Goal: Complete application form: Complete application form

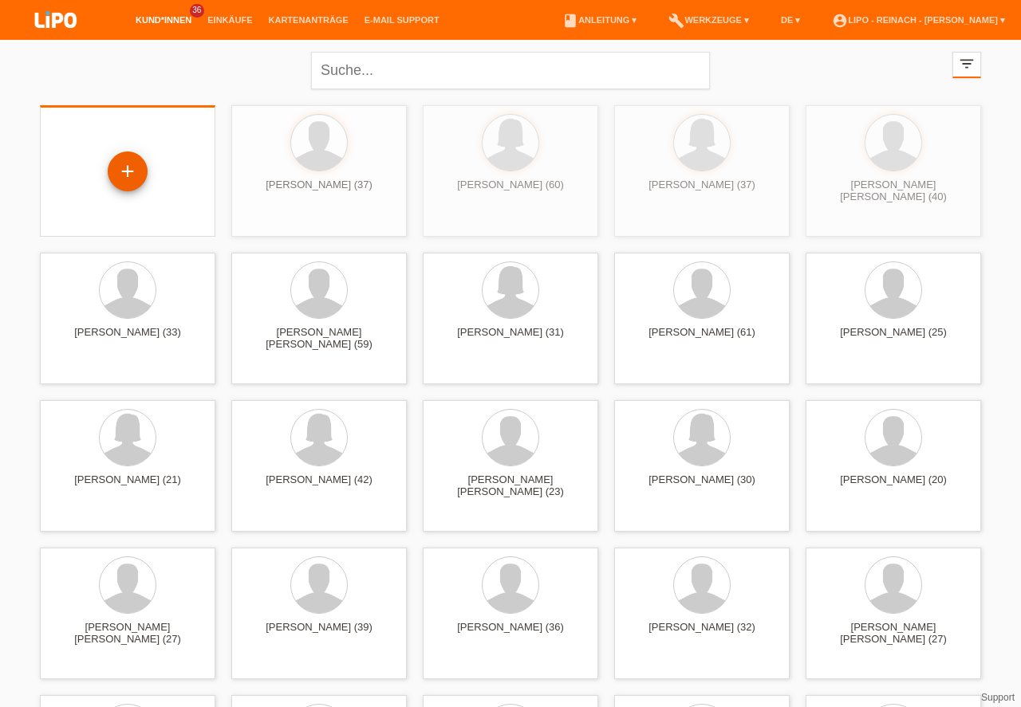
click at [128, 168] on div "+" at bounding box center [127, 171] width 38 height 27
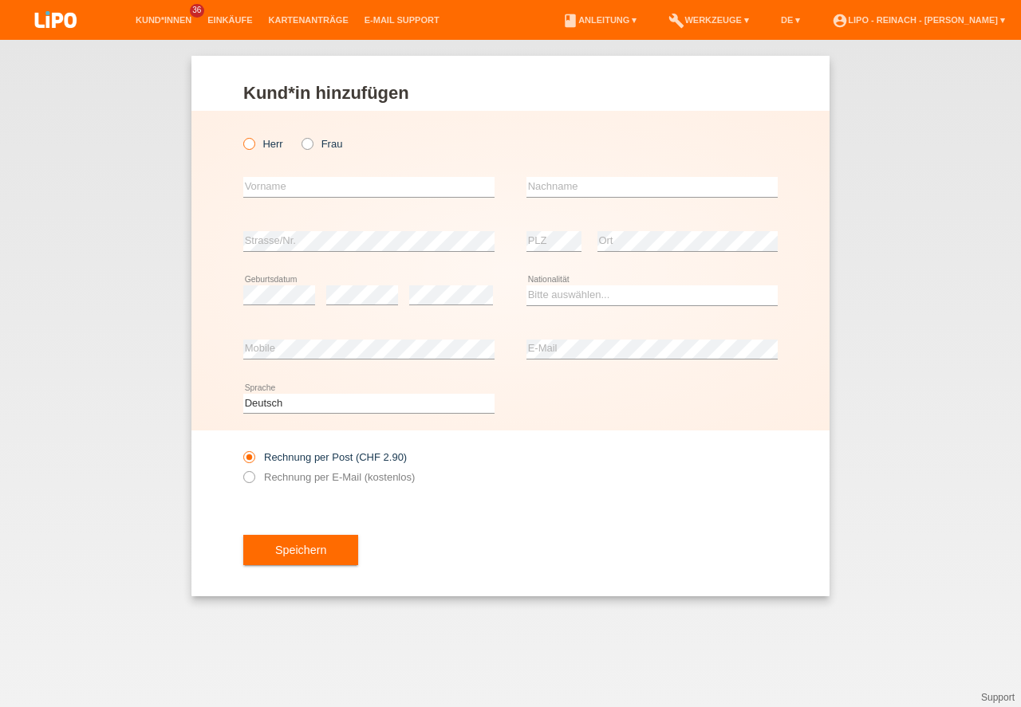
click at [241, 136] on icon at bounding box center [241, 136] width 0 height 0
click at [246, 144] on input "Herr" at bounding box center [248, 143] width 10 height 10
radio input "true"
click at [270, 194] on input "text" at bounding box center [368, 187] width 251 height 20
click at [329, 191] on input "T" at bounding box center [368, 187] width 251 height 20
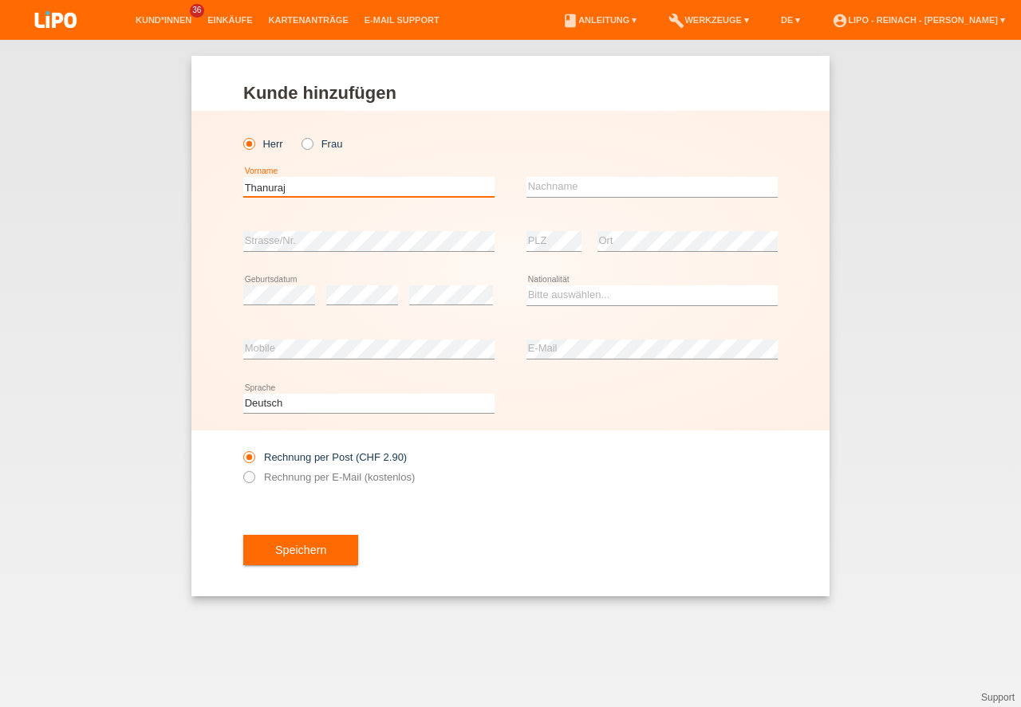
type input "Thanuraj"
click at [554, 199] on div "error Nachname" at bounding box center [651, 187] width 251 height 54
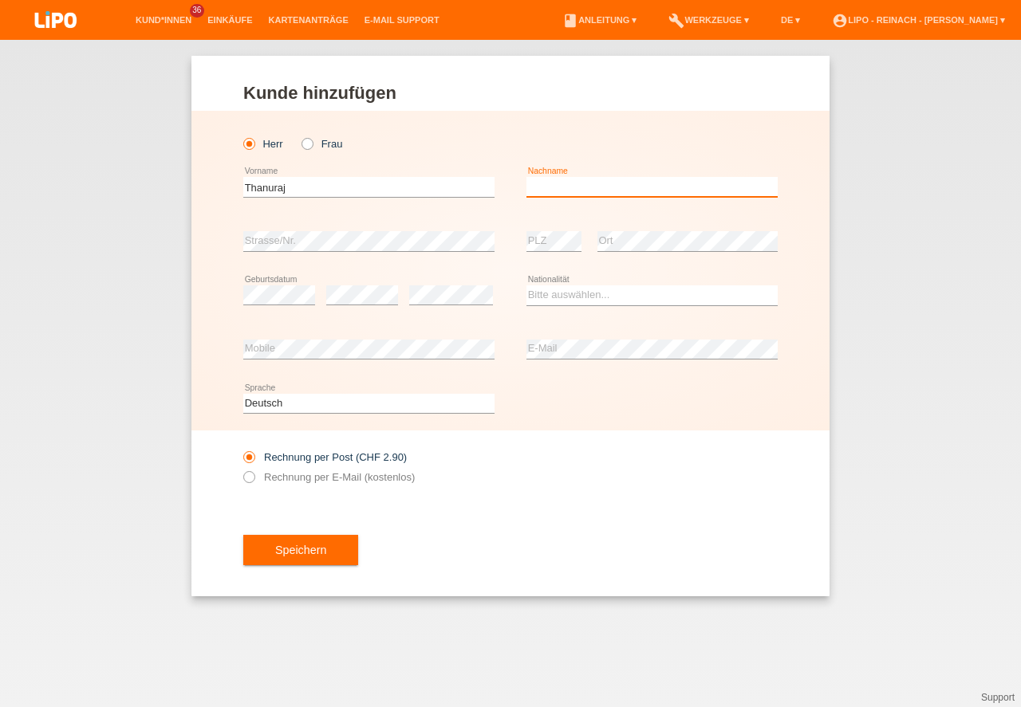
click at [573, 189] on input "text" at bounding box center [651, 187] width 251 height 20
type input "[PERSON_NAME]"
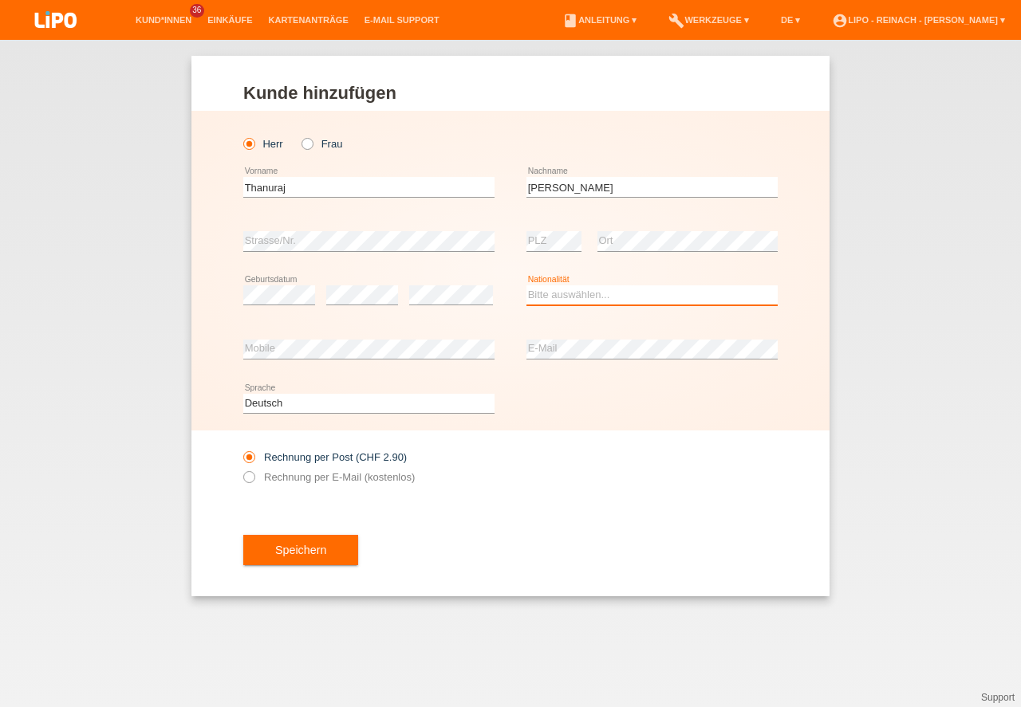
click at [577, 289] on select "Bitte auswählen... Schweiz Deutschland Liechtenstein Österreich ------------ Af…" at bounding box center [651, 294] width 251 height 19
select select "LK"
click at [0, 0] on option "Sri Lanka" at bounding box center [0, 0] width 0 height 0
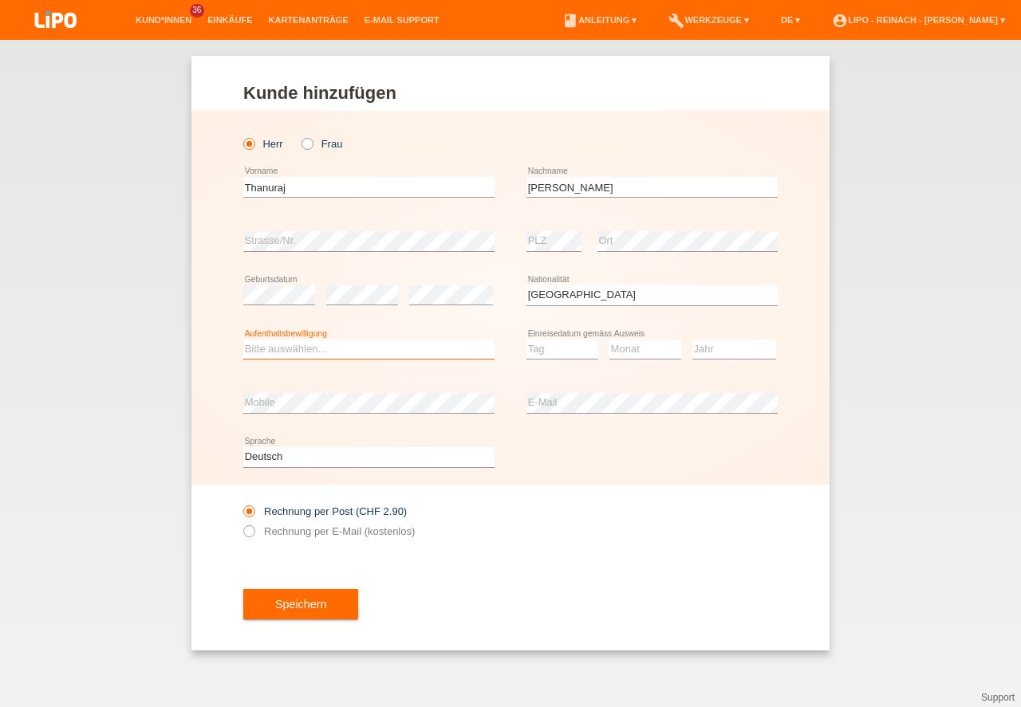
click at [286, 345] on select "Bitte auswählen... C B B - Flüchtlingsstatus Andere" at bounding box center [368, 349] width 251 height 19
select select "C"
click at [0, 0] on option "C" at bounding box center [0, 0] width 0 height 0
click at [553, 346] on select "Tag 01 02 03 04 05 06 07 08 09 10 11" at bounding box center [562, 349] width 72 height 19
select select "06"
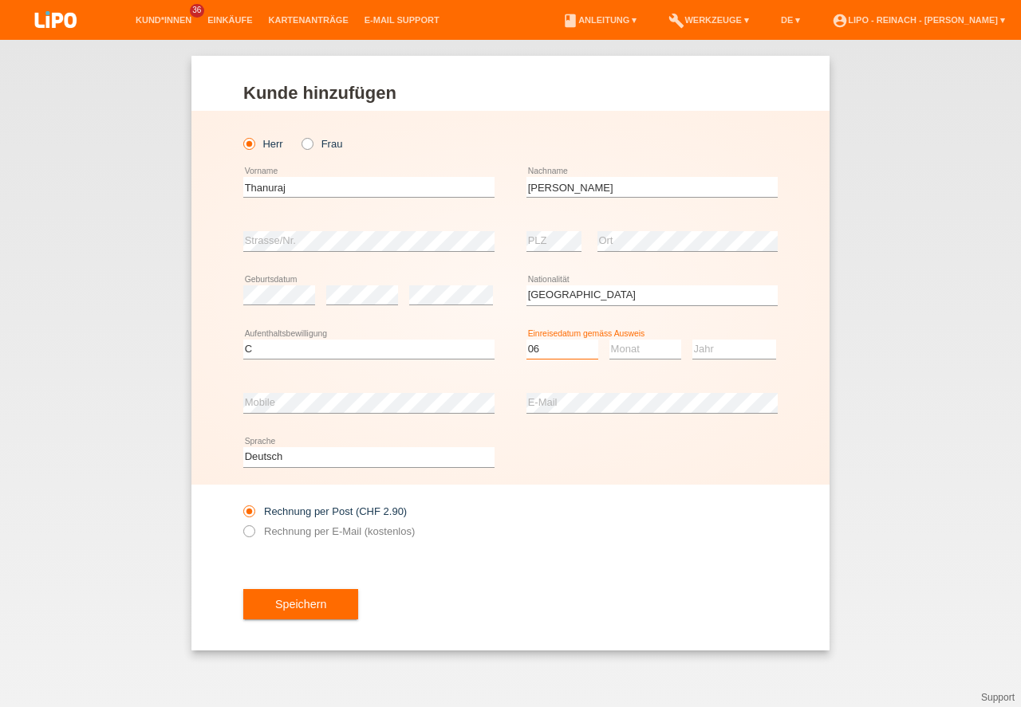
click at [0, 0] on option "06" at bounding box center [0, 0] width 0 height 0
click at [635, 340] on select "Monat 01 02 03 04 05 06 07 08 09 10 11" at bounding box center [645, 349] width 72 height 19
click at [715, 345] on select "Jahr 2025 2024 2023 2022 2021 2020 2019 2018 2017 2016 2015 2014 2013 2012 2011…" at bounding box center [734, 349] width 84 height 19
select select "08"
click at [715, 345] on select "Jahr 2025 2024 2023 2022 2021 2020 2019 2018 2017 2016 2015 2014 2013 2012 2011…" at bounding box center [734, 349] width 84 height 19
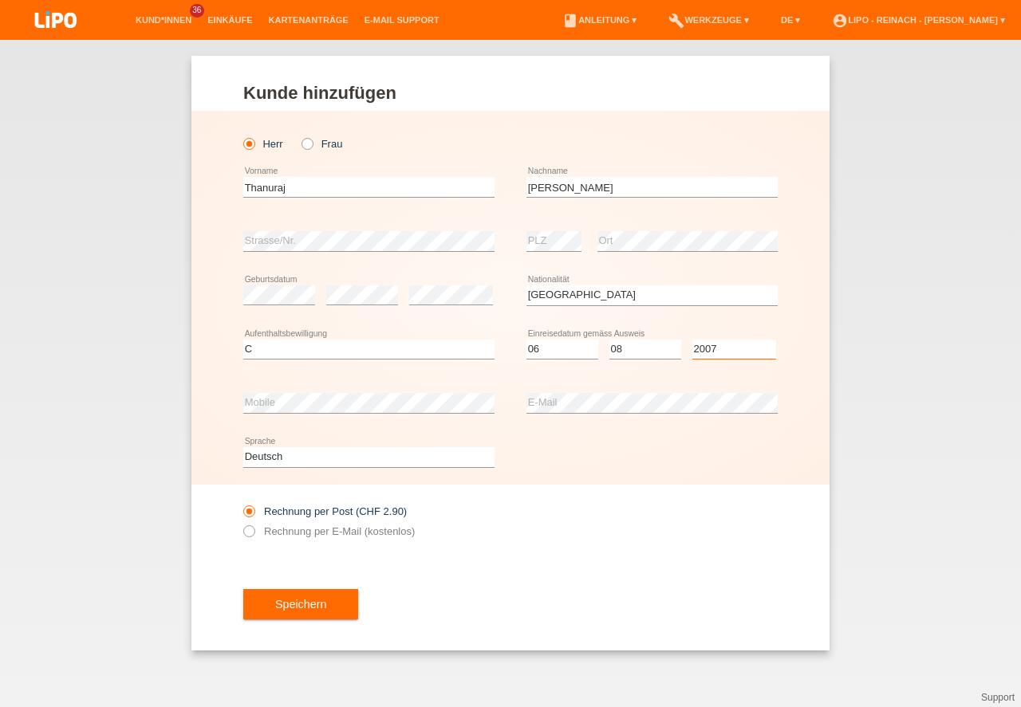
select select "2007"
click at [0, 0] on option "2007" at bounding box center [0, 0] width 0 height 0
click at [607, 490] on div at bounding box center [651, 491] width 251 height 12
click at [241, 523] on icon at bounding box center [241, 523] width 0 height 0
click at [247, 528] on input "Rechnung per E-Mail (kostenlos)" at bounding box center [248, 535] width 10 height 20
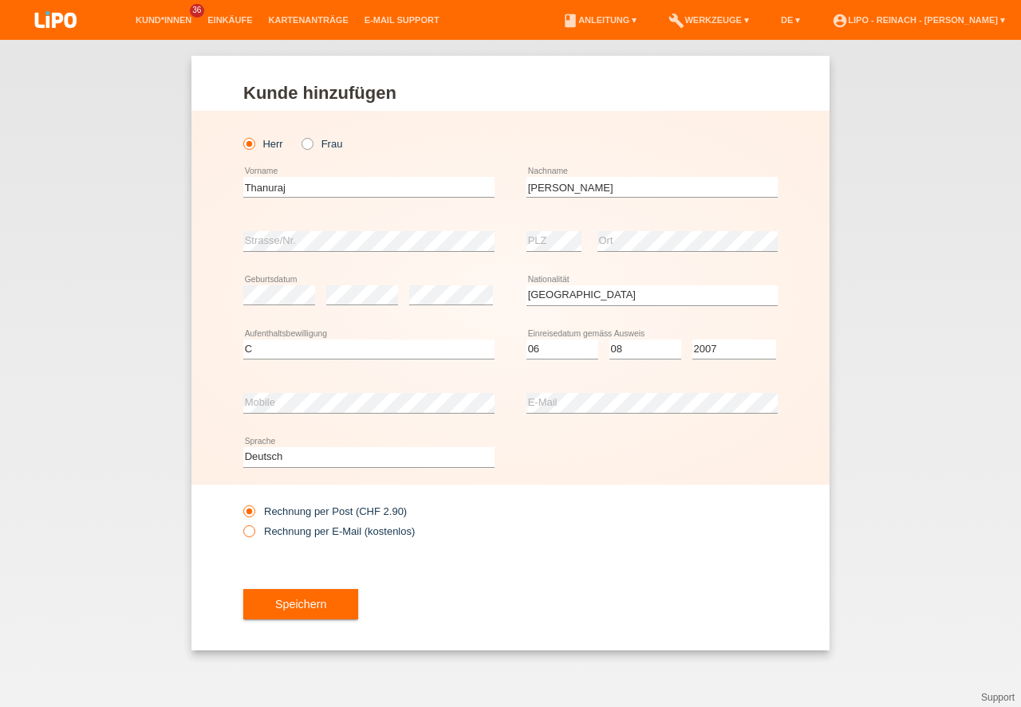
radio input "true"
click at [592, 459] on div "Deutsch Français Italiano English error Sprache" at bounding box center [510, 458] width 534 height 54
click at [297, 607] on button "Speichern" at bounding box center [300, 604] width 115 height 30
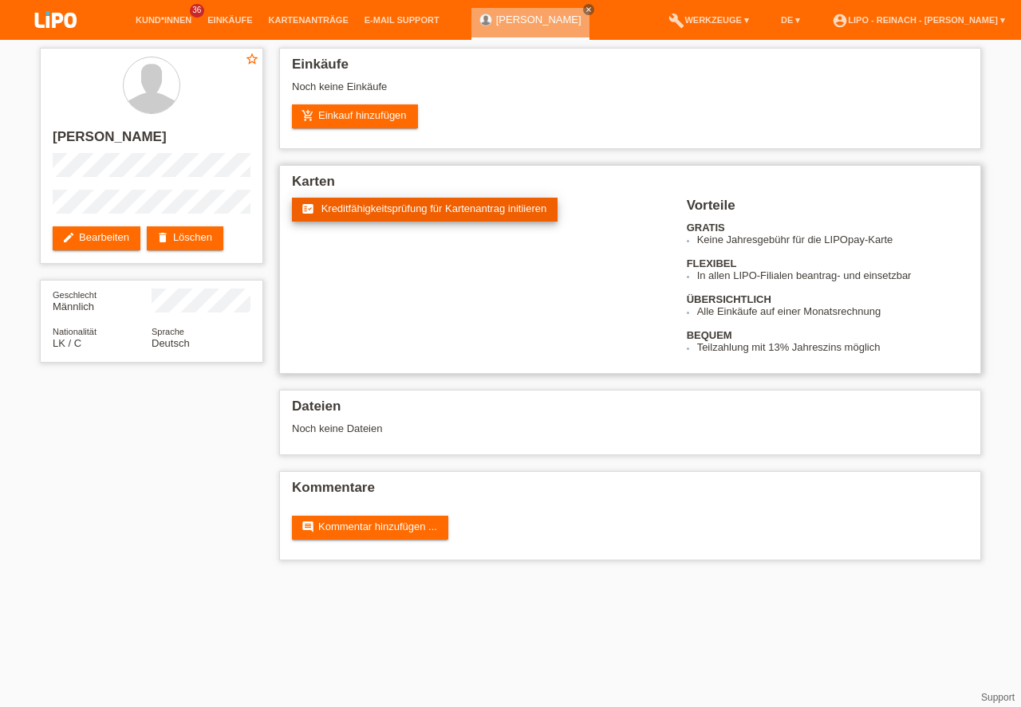
click at [402, 199] on link "fact_check Kreditfähigkeitsprüfung für Kartenantrag initiieren" at bounding box center [425, 210] width 266 height 24
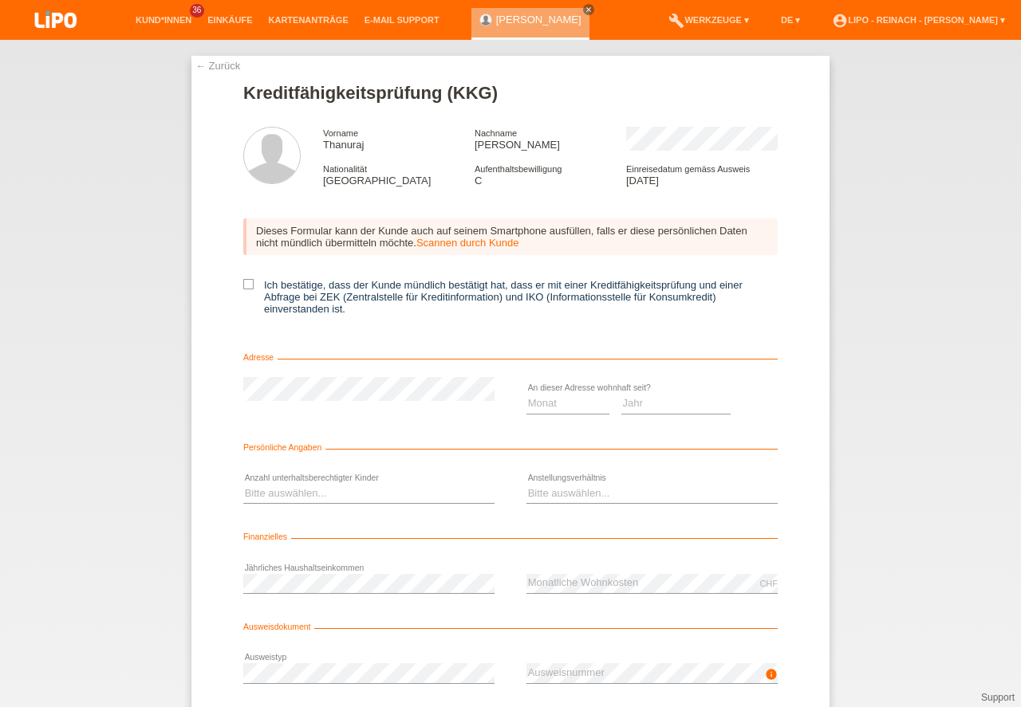
click at [243, 279] on div "Dieses Formular kann der Kunde auch auf seinem Smartphone ausfüllen, falls er d…" at bounding box center [510, 272] width 534 height 139
click at [247, 282] on icon at bounding box center [248, 284] width 10 height 10
click at [247, 282] on input "Ich bestätige, dass der Kunde mündlich bestätigt hat, dass er mit einer Kreditf…" at bounding box center [248, 284] width 10 height 10
checkbox input "true"
click at [564, 402] on select "Monat 01 02 03 04 05 06 07 08 09 10" at bounding box center [567, 403] width 83 height 19
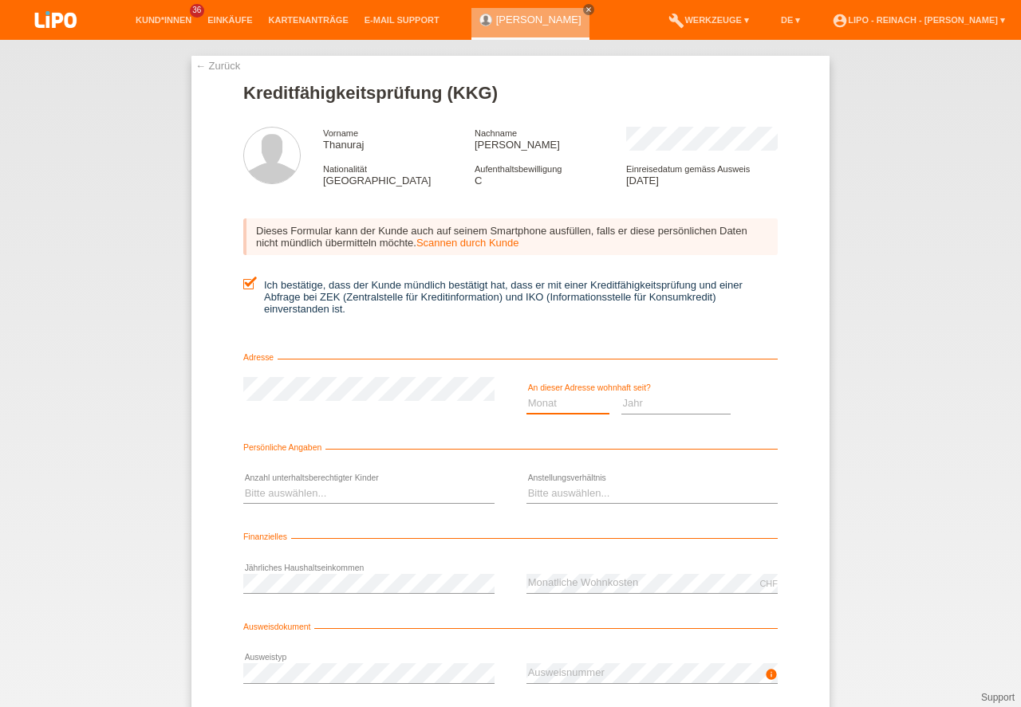
select select "08"
click at [0, 0] on option "08" at bounding box center [0, 0] width 0 height 0
click at [621, 403] on select "Jahr 2025 2024 2023 2022 2021 2020 2019 2018 2017 2016 2015 2014 2013 2012 2011…" at bounding box center [676, 403] width 110 height 19
select select "2007"
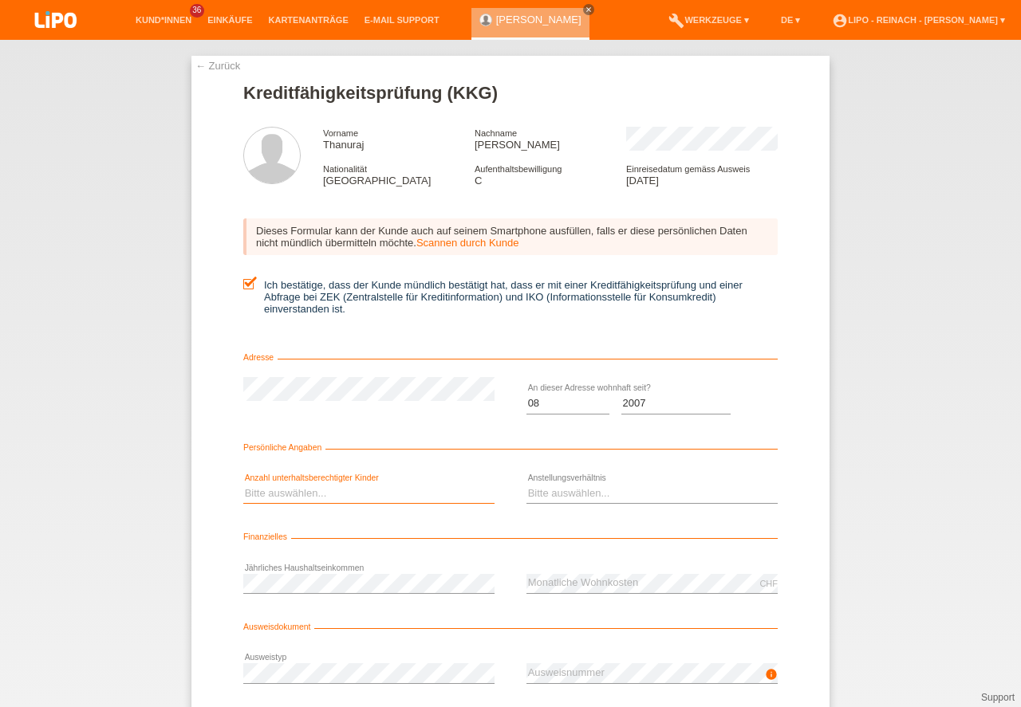
click at [314, 496] on select "Bitte auswählen... 0 1 2 3 4 5 6 7 8 9" at bounding box center [368, 493] width 251 height 19
select select "0"
click at [0, 0] on option "0" at bounding box center [0, 0] width 0 height 0
click at [539, 491] on select "Bitte auswählen... Unbefristet Befristet Lehrling/Student Pensioniert Nicht arb…" at bounding box center [651, 493] width 251 height 19
select select "UNLIMITED"
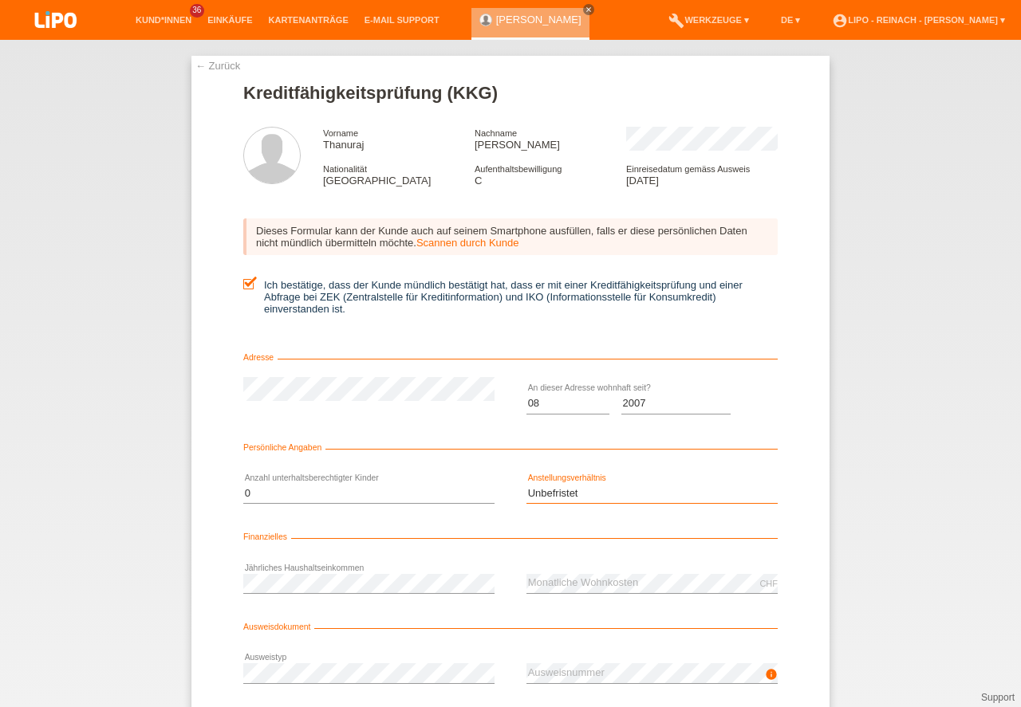
click at [0, 0] on option "Unbefristet" at bounding box center [0, 0] width 0 height 0
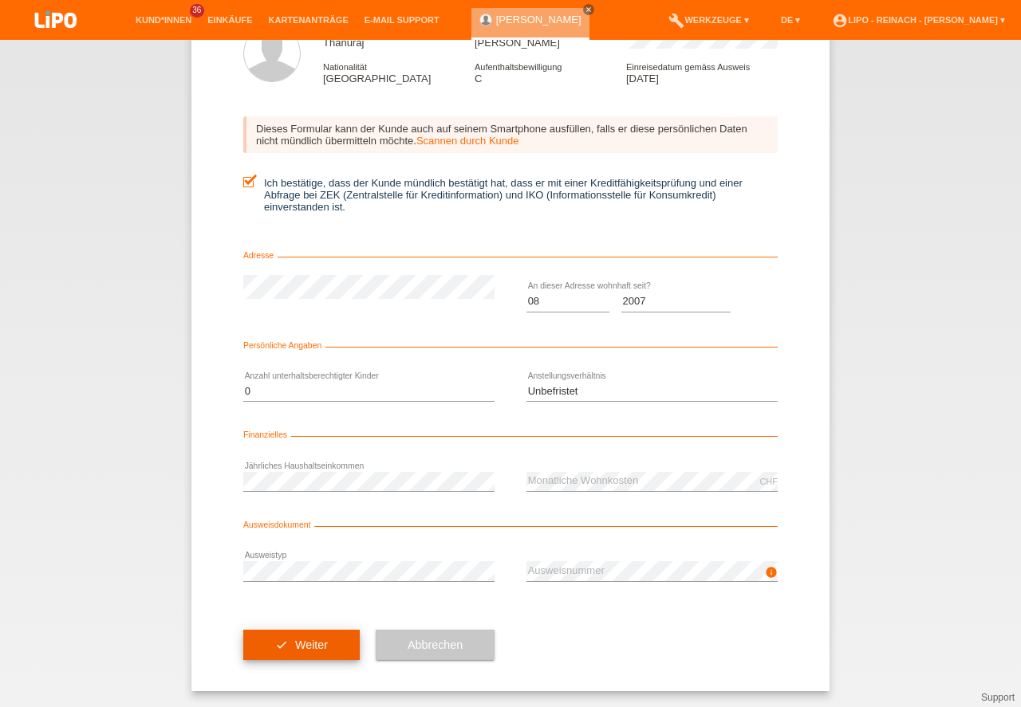
click at [277, 636] on button "check Weiter" at bounding box center [301, 645] width 116 height 30
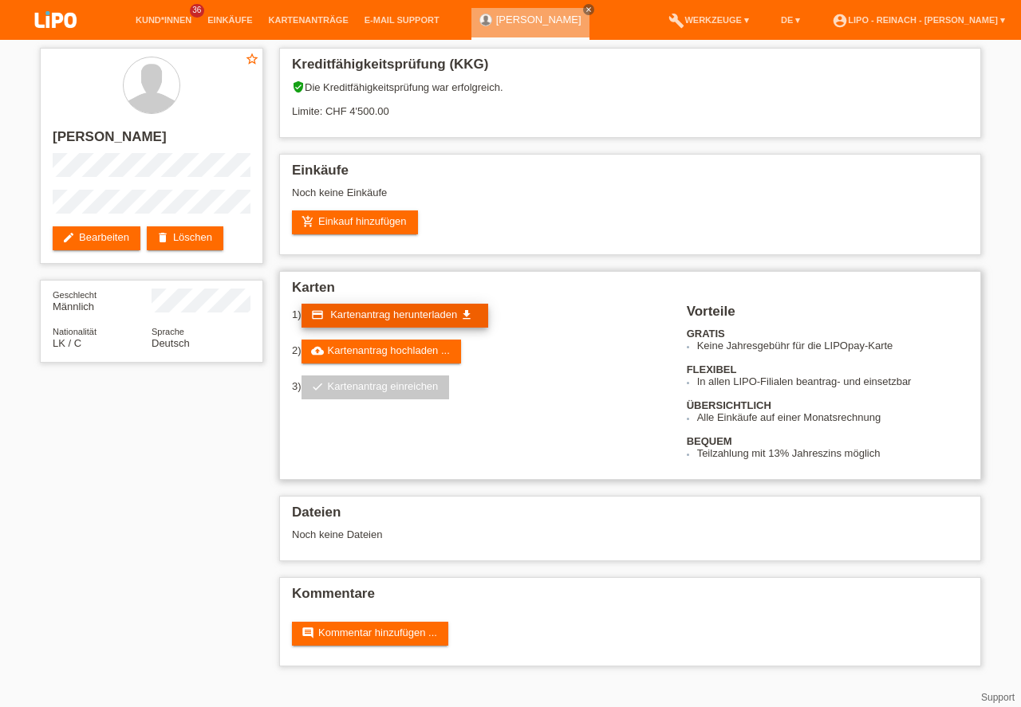
click at [399, 312] on span "Kartenantrag herunterladen" at bounding box center [393, 315] width 127 height 12
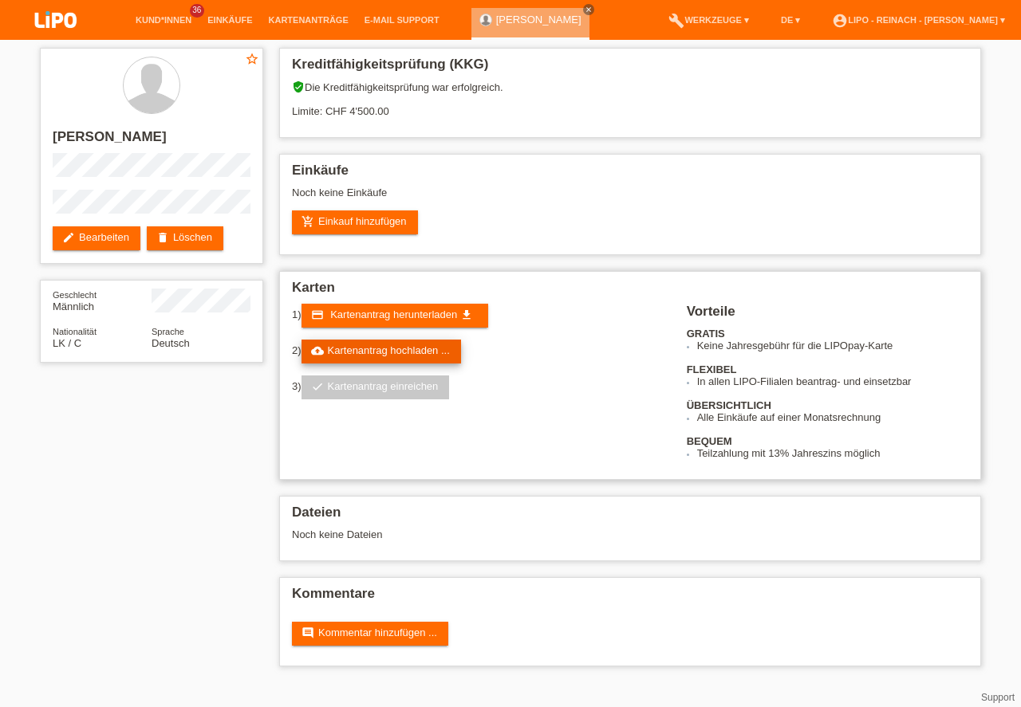
click at [397, 358] on link "cloud_upload Kartenantrag hochladen ..." at bounding box center [380, 352] width 159 height 24
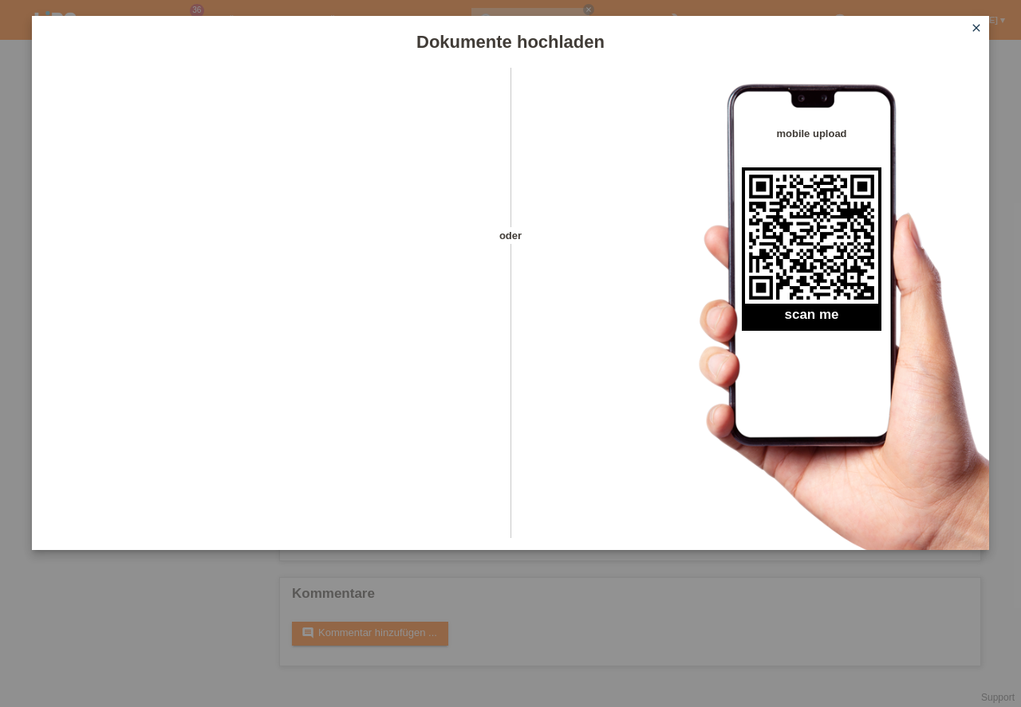
click at [979, 25] on icon "close" at bounding box center [976, 28] width 13 height 13
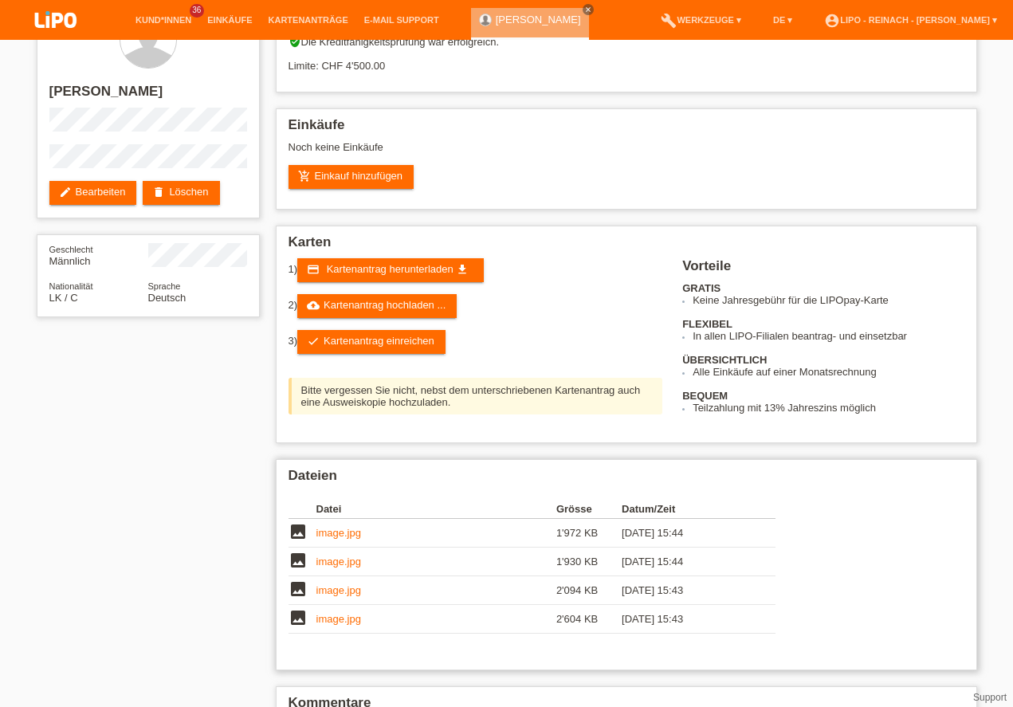
scroll to position [130, 0]
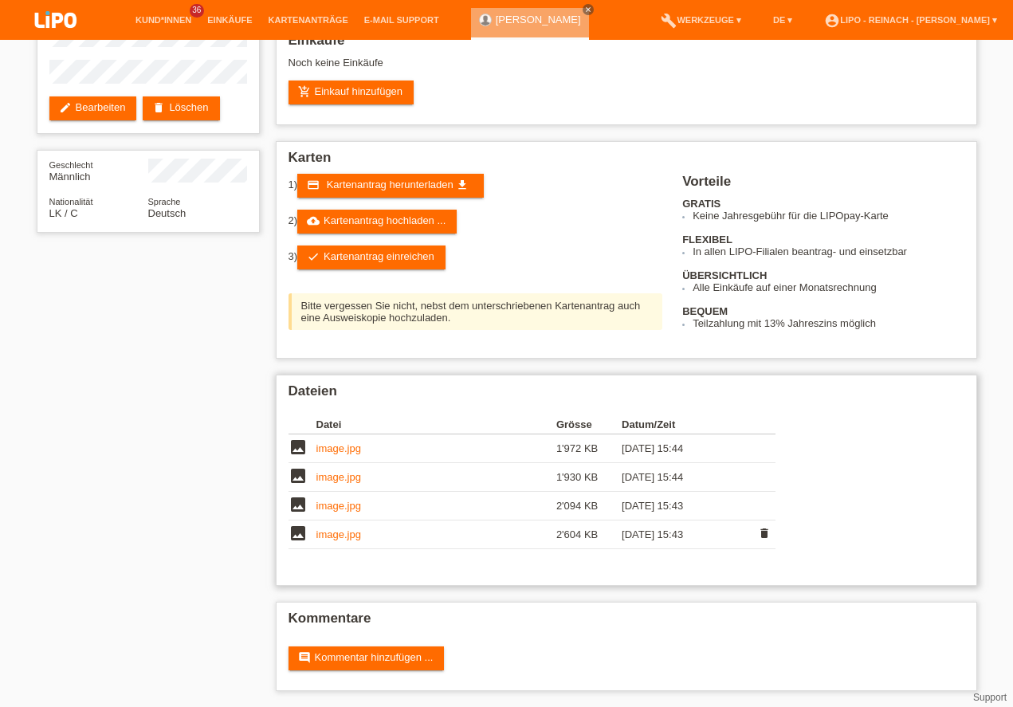
click at [341, 538] on link "image.jpg" at bounding box center [339, 535] width 45 height 12
click at [337, 506] on link "image.jpg" at bounding box center [339, 506] width 45 height 12
click at [348, 474] on link "image.jpg" at bounding box center [339, 477] width 45 height 12
click at [343, 451] on link "image.jpg" at bounding box center [339, 449] width 45 height 12
click at [768, 478] on icon "delete" at bounding box center [764, 476] width 13 height 13
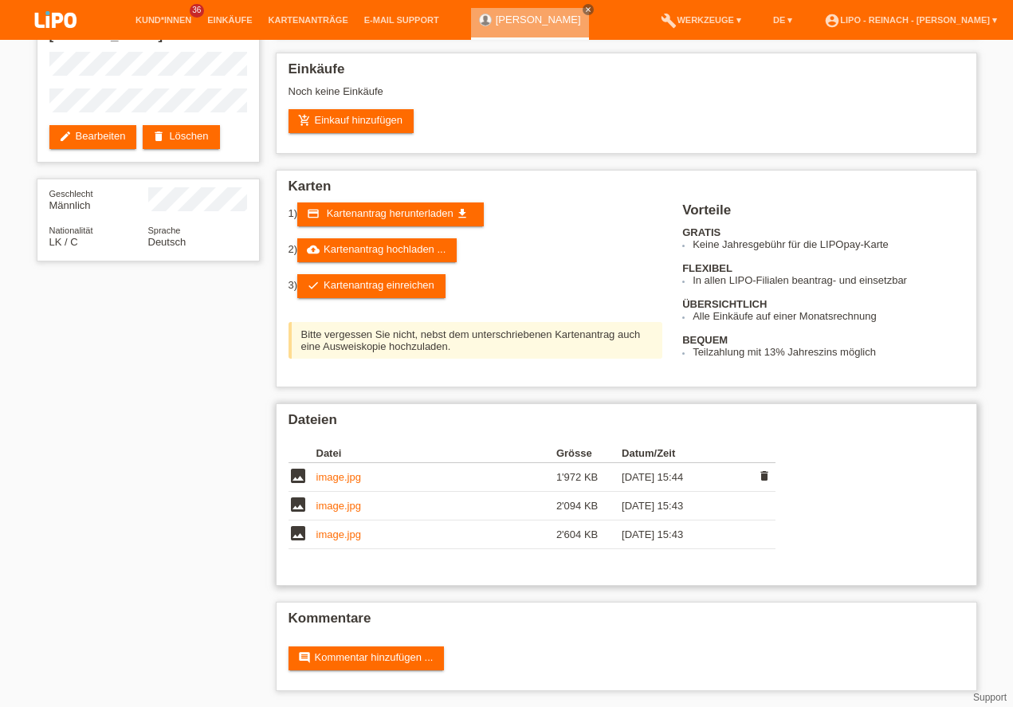
scroll to position [101, 0]
click at [344, 474] on link "image.jpg" at bounding box center [339, 477] width 45 height 12
click at [348, 506] on link "image.jpg" at bounding box center [339, 506] width 45 height 12
click at [352, 528] on td "image.jpg" at bounding box center [437, 535] width 240 height 29
click at [338, 533] on link "image.jpg" at bounding box center [339, 535] width 45 height 12
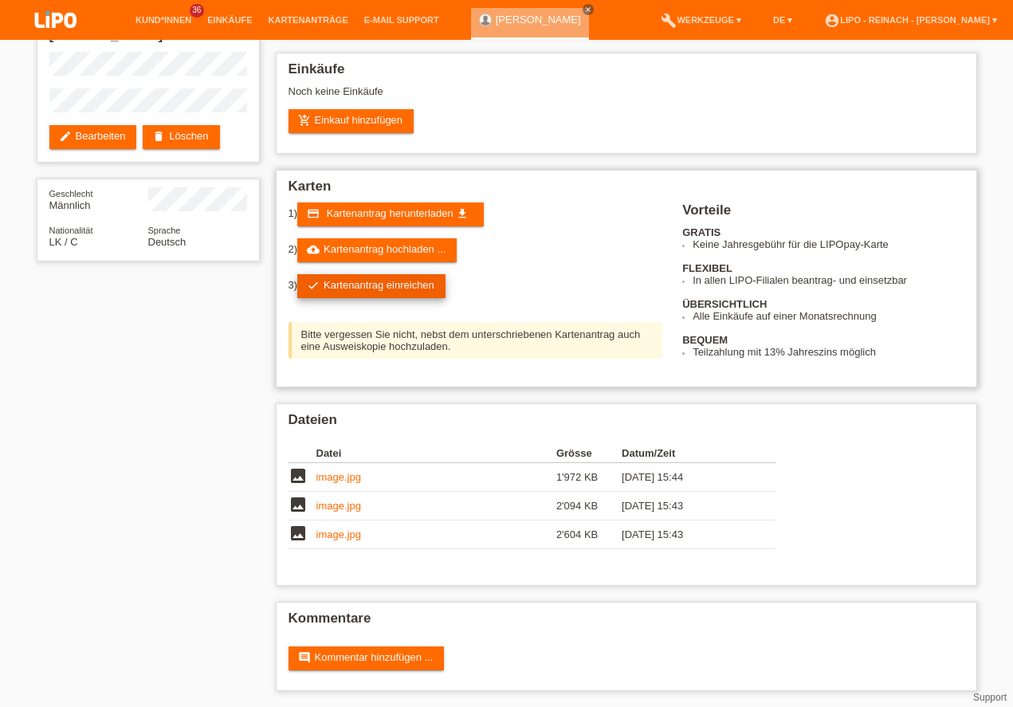
click at [376, 288] on link "check Kartenantrag einreichen" at bounding box center [371, 286] width 148 height 24
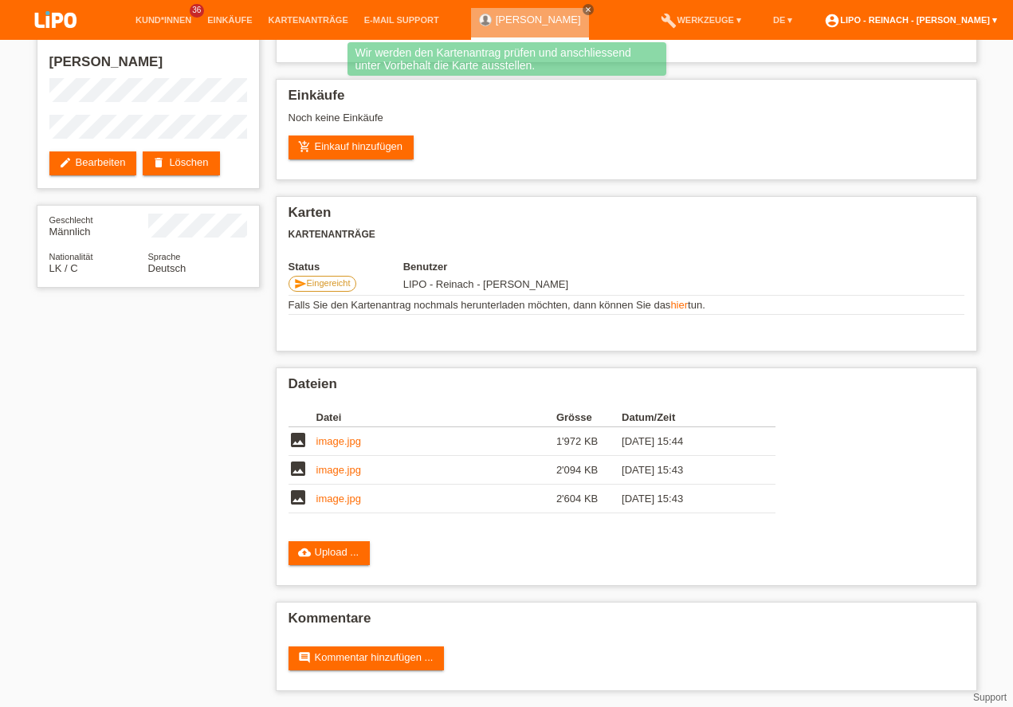
scroll to position [75, 0]
click at [933, 21] on link "account_circle LIPO - Reinach - [PERSON_NAME] ▾" at bounding box center [910, 20] width 189 height 10
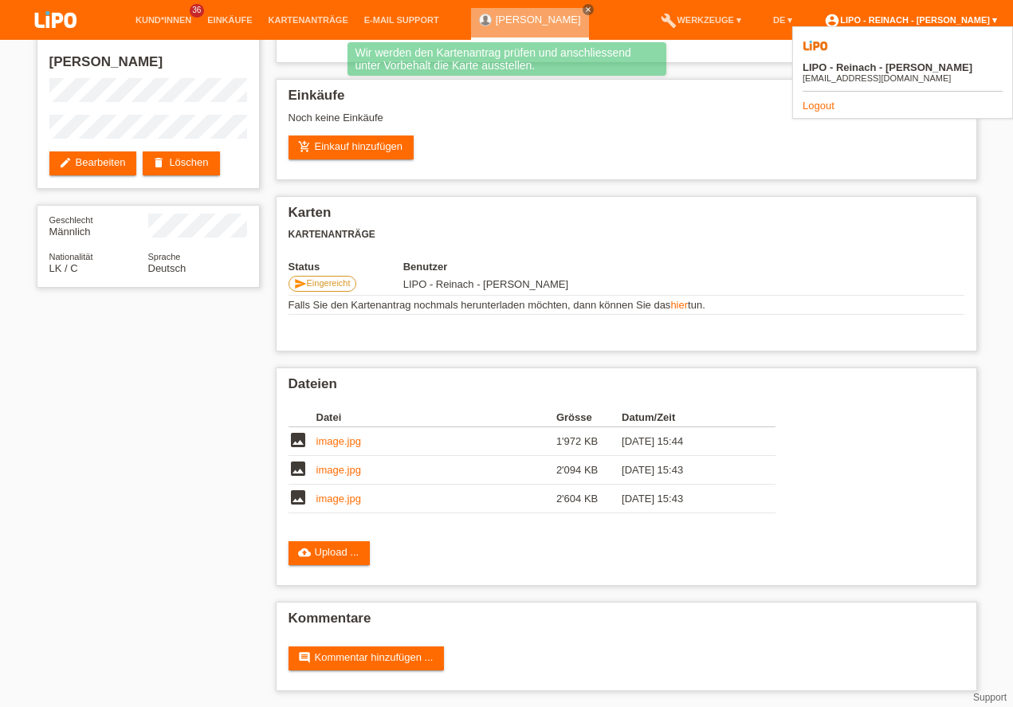
click at [933, 21] on link "account_circle LIPO - Reinach - [PERSON_NAME] ▾" at bounding box center [910, 20] width 189 height 10
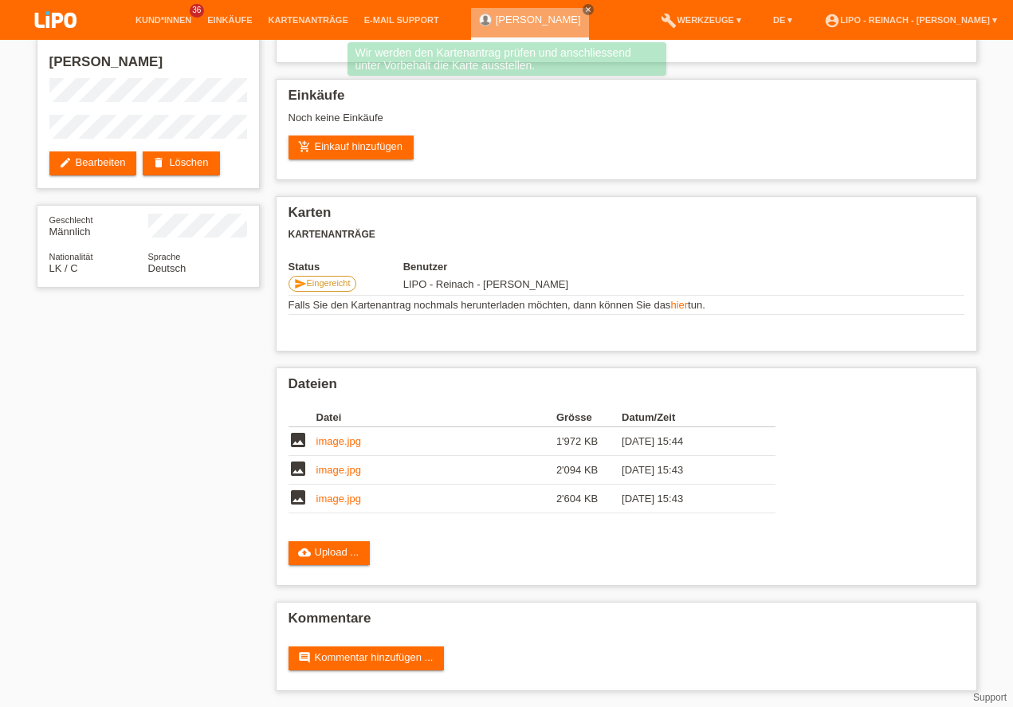
click at [45, 16] on img at bounding box center [56, 21] width 80 height 42
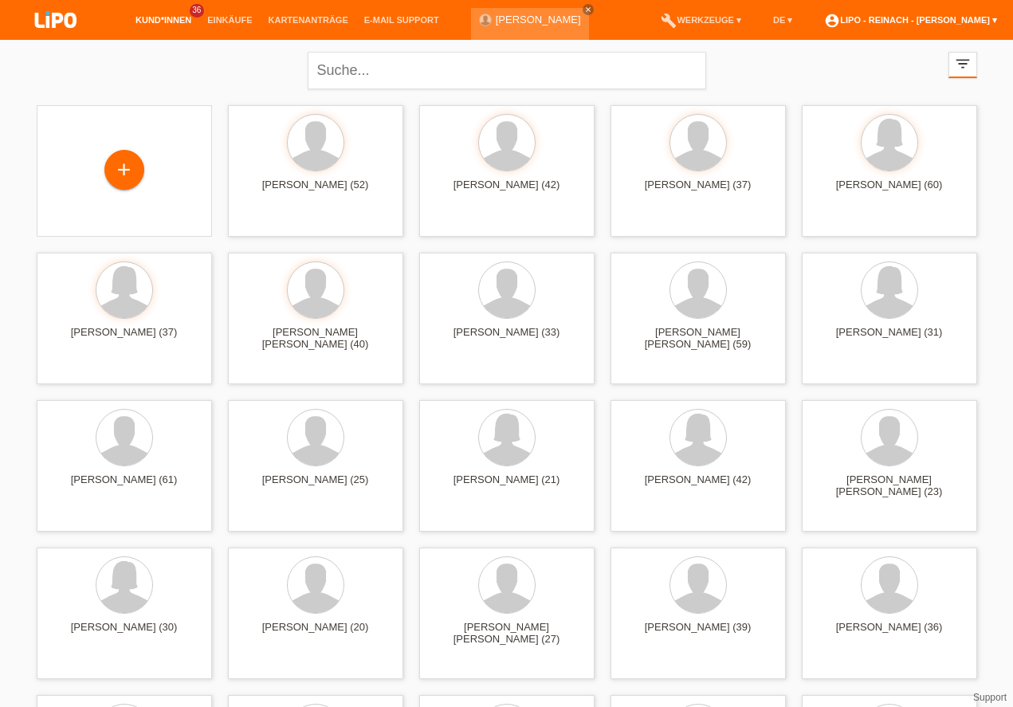
click at [964, 22] on link "account_circle LIPO - Reinach - [PERSON_NAME] ▾" at bounding box center [910, 20] width 189 height 10
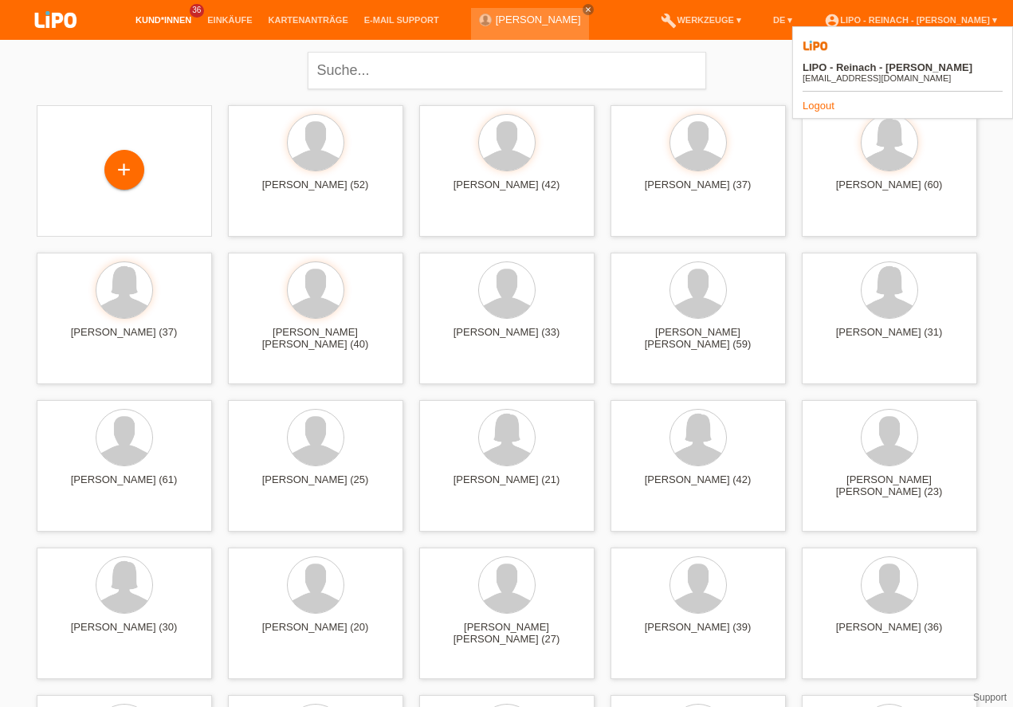
click at [814, 100] on link "Logout" at bounding box center [819, 106] width 32 height 12
